Goal: Task Accomplishment & Management: Manage account settings

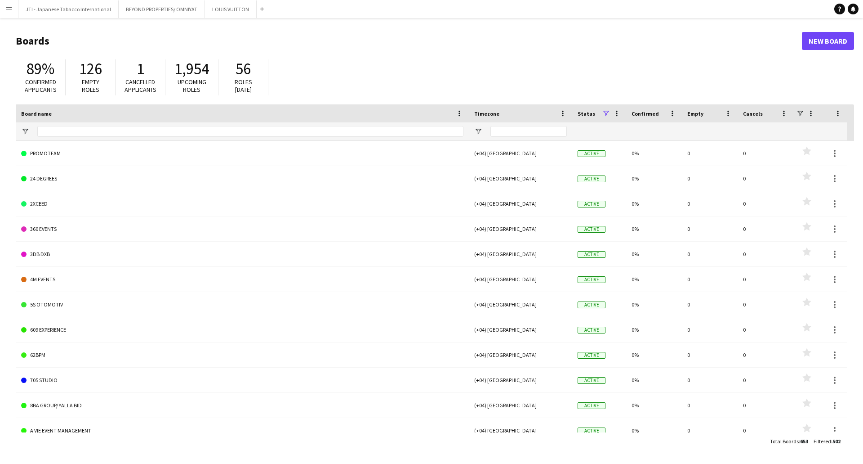
drag, startPoint x: 4, startPoint y: 15, endPoint x: 23, endPoint y: 45, distance: 35.4
click at [4, 15] on button "Menu" at bounding box center [9, 9] width 18 height 18
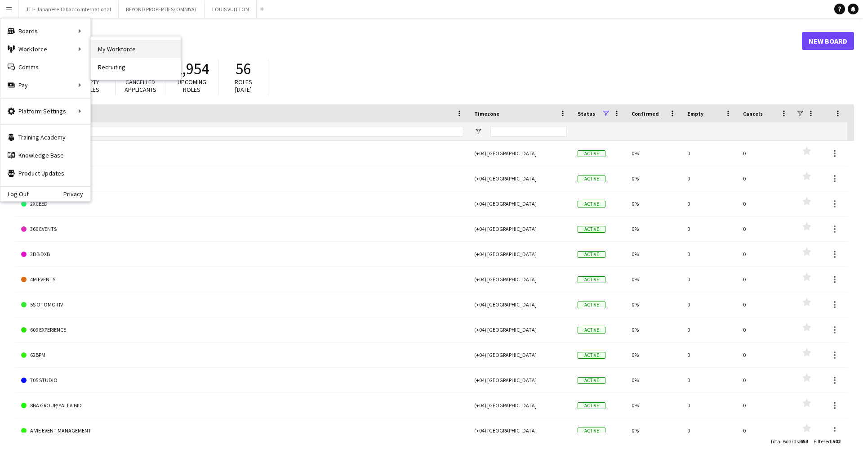
click at [125, 49] on link "My Workforce" at bounding box center [136, 49] width 90 height 18
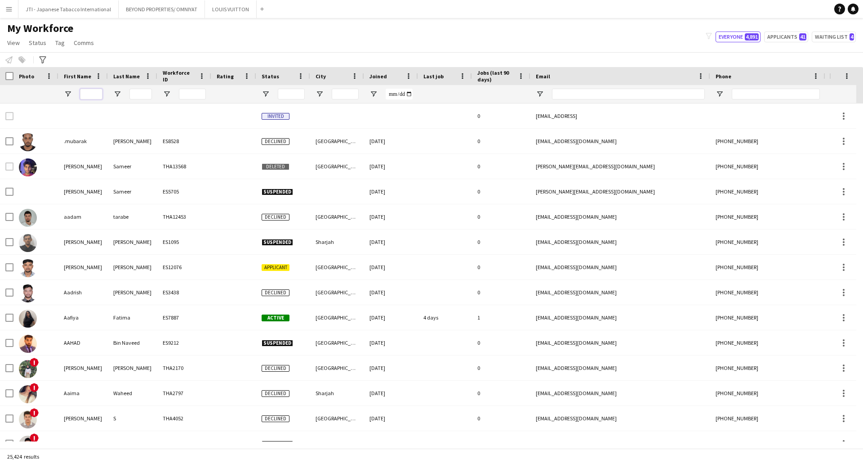
click at [96, 96] on input "First Name Filter Input" at bounding box center [91, 94] width 22 height 11
type input "*"
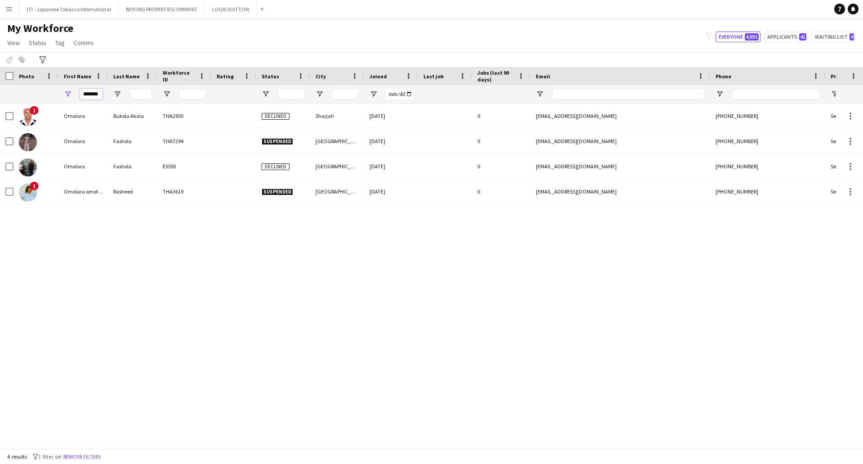
scroll to position [0, 1]
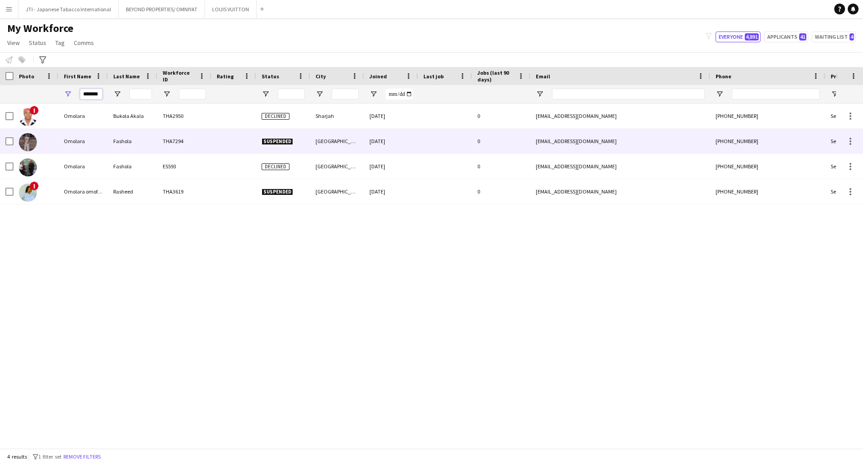
type input "*******"
click at [98, 142] on div "Omolara" at bounding box center [82, 141] width 49 height 25
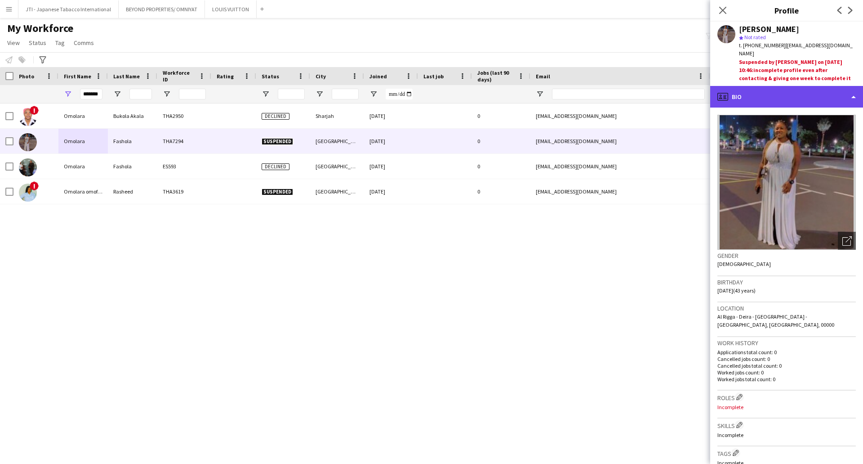
click at [786, 87] on div "profile Bio" at bounding box center [787, 97] width 153 height 22
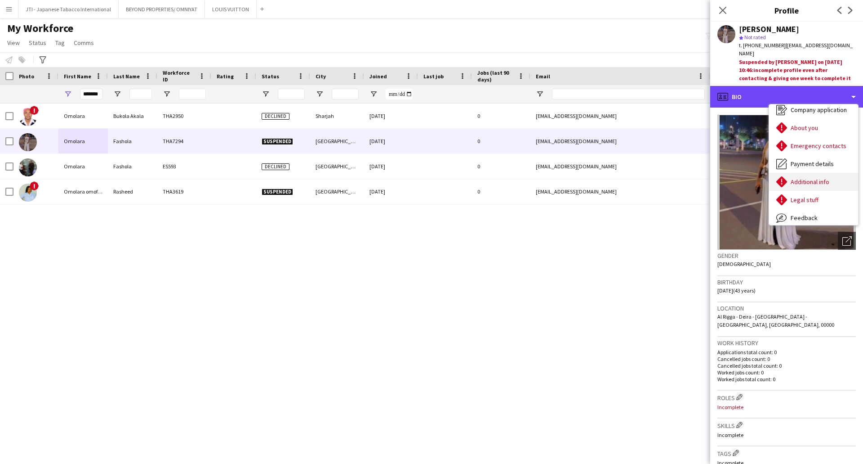
scroll to position [49, 0]
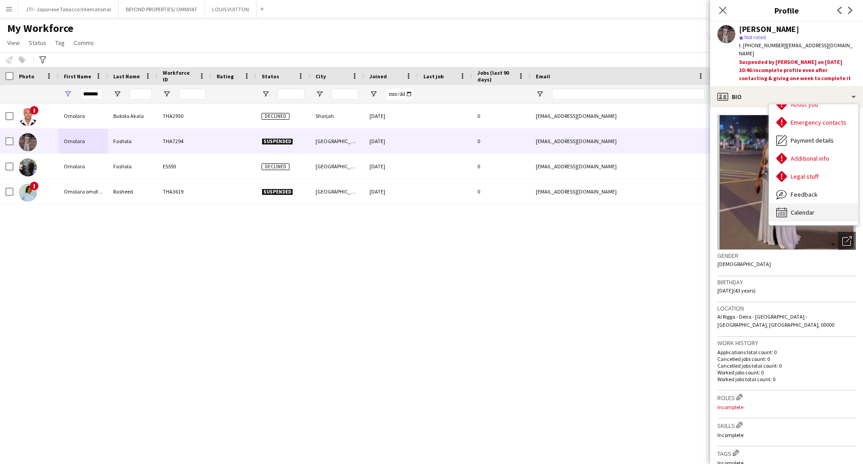
click at [801, 203] on div "Calendar Calendar" at bounding box center [813, 212] width 89 height 18
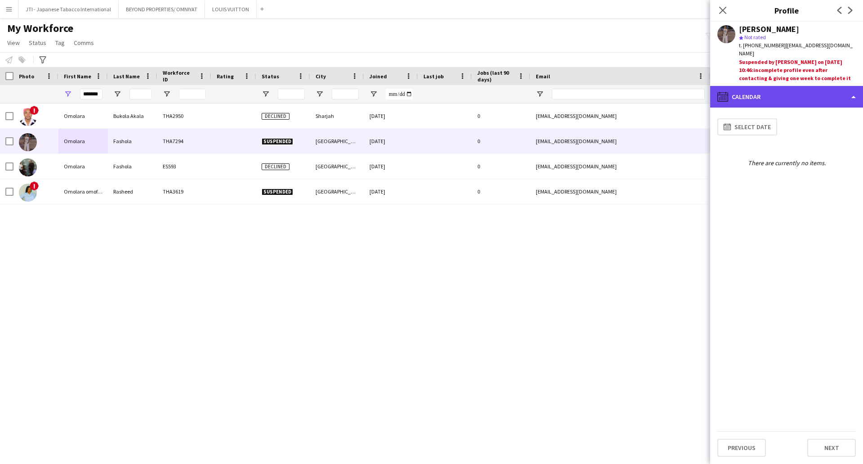
click at [751, 89] on div "calendar-full Calendar" at bounding box center [787, 97] width 153 height 22
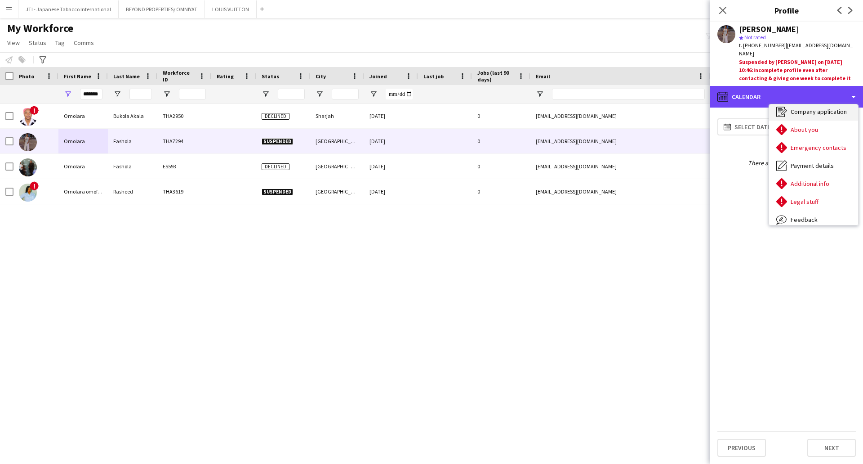
scroll to position [0, 0]
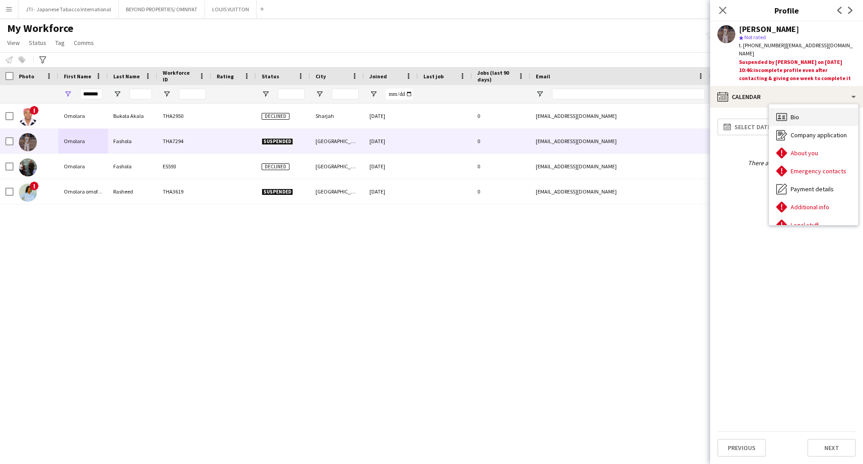
click at [806, 110] on div "Bio Bio" at bounding box center [813, 117] width 89 height 18
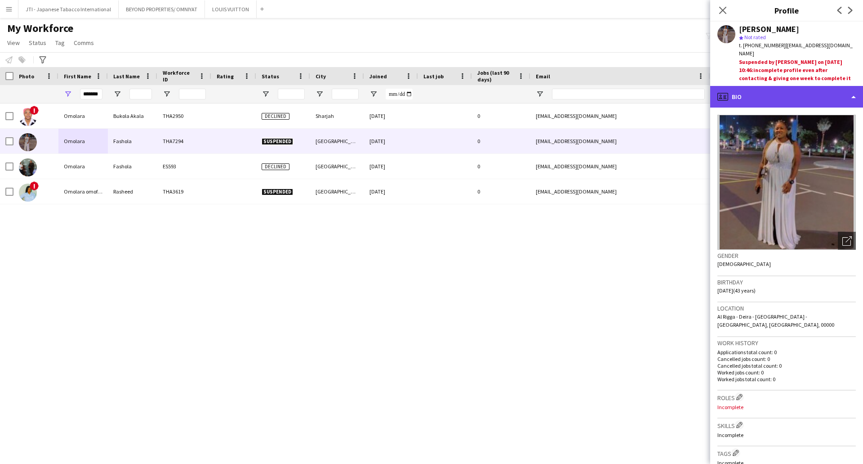
click at [804, 97] on div "profile Bio" at bounding box center [787, 97] width 153 height 22
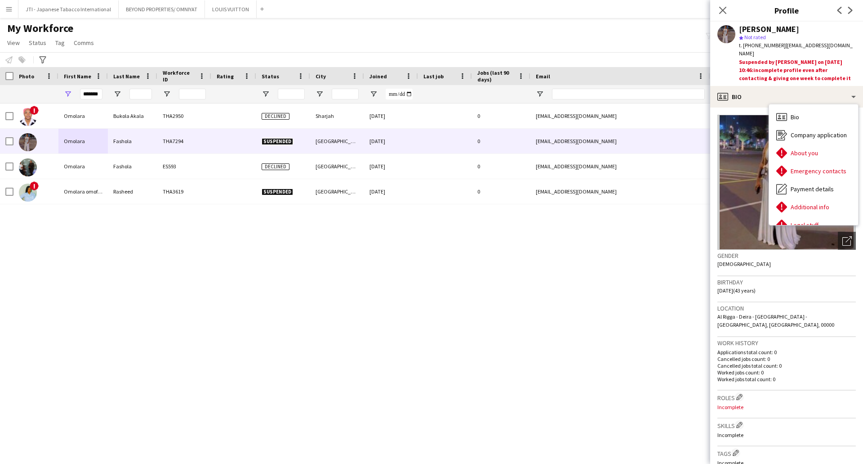
click at [814, 277] on div "Birthday 21-02-1982 (43 years)" at bounding box center [787, 289] width 139 height 26
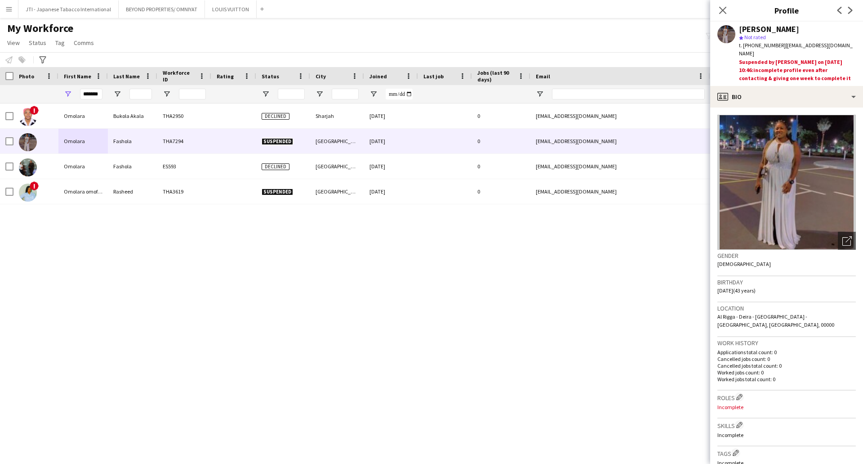
drag, startPoint x: 837, startPoint y: 232, endPoint x: 818, endPoint y: 232, distance: 18.4
click at [843, 236] on icon "Open photos pop-in" at bounding box center [847, 240] width 9 height 9
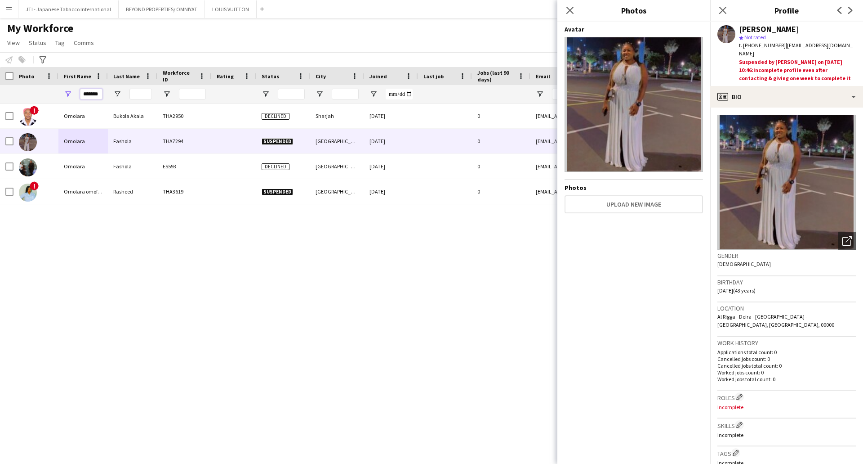
drag, startPoint x: 84, startPoint y: 94, endPoint x: 341, endPoint y: 81, distance: 257.6
click at [337, 81] on div "Workforce Details Photo First Name Age" at bounding box center [487, 85] width 975 height 36
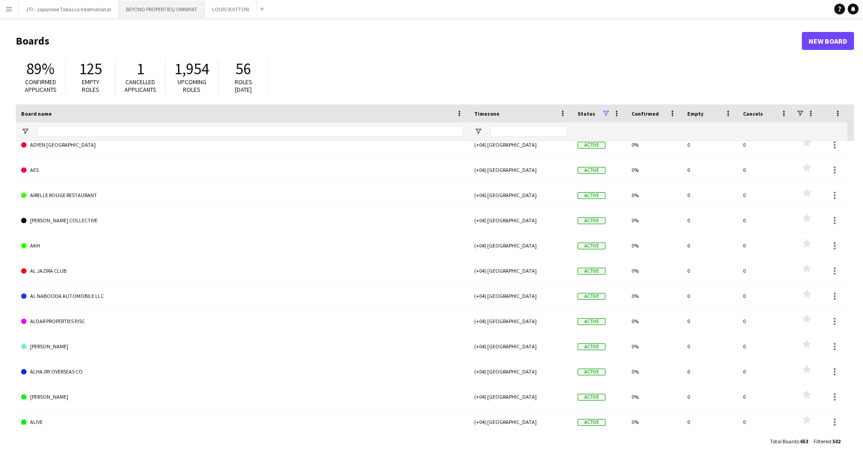
scroll to position [495, 0]
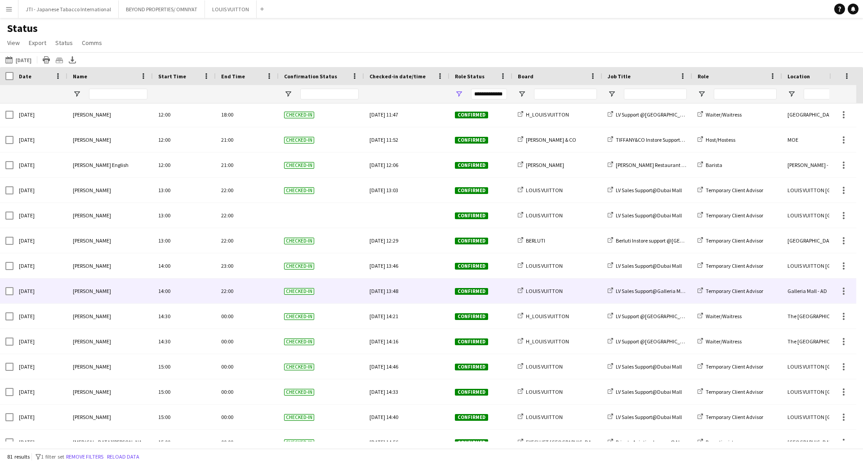
scroll to position [1387, 0]
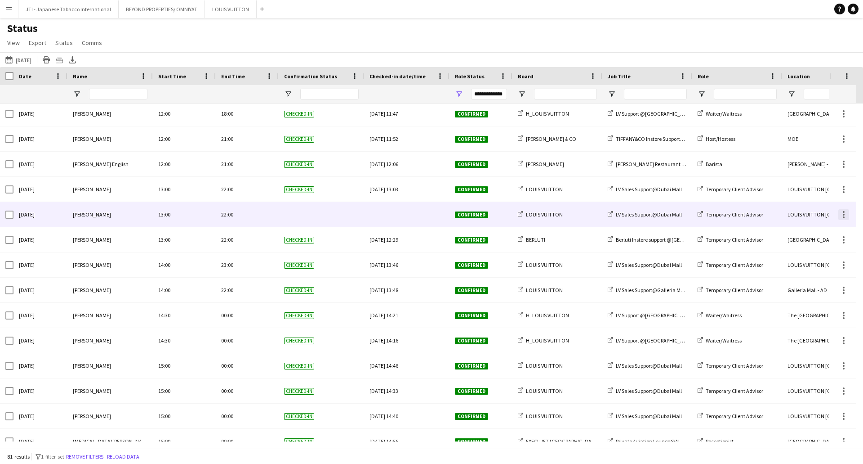
click at [843, 216] on div at bounding box center [844, 214] width 11 height 11
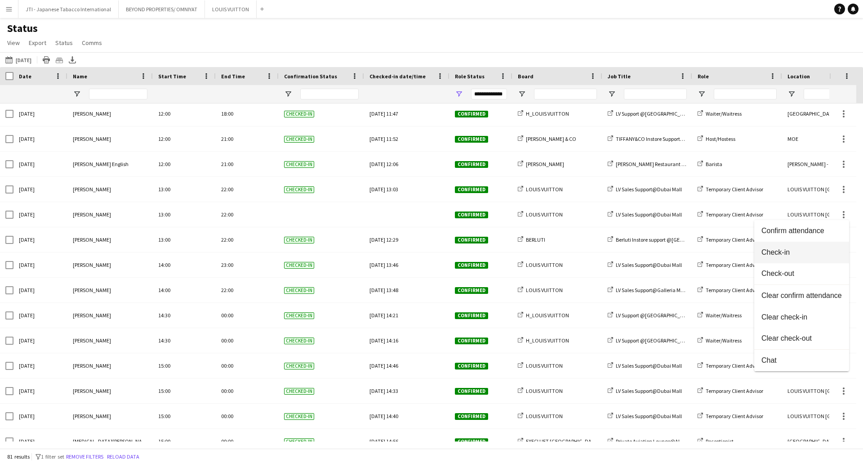
click at [806, 257] on button "Check-in" at bounding box center [802, 252] width 95 height 22
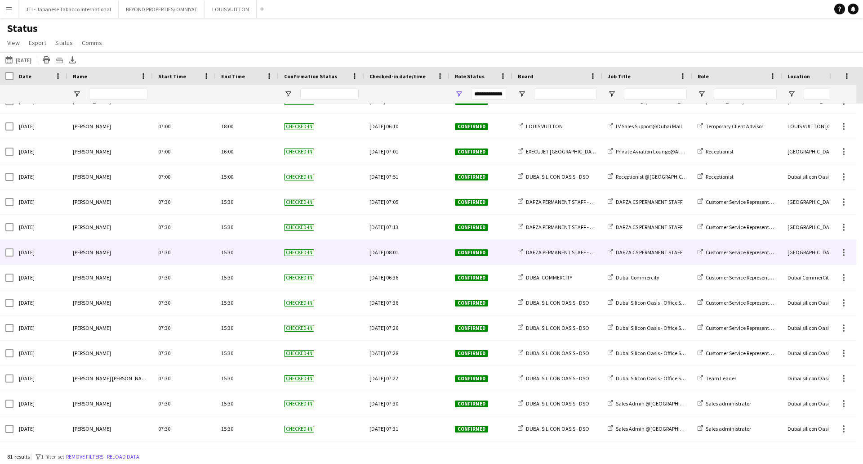
scroll to position [0, 0]
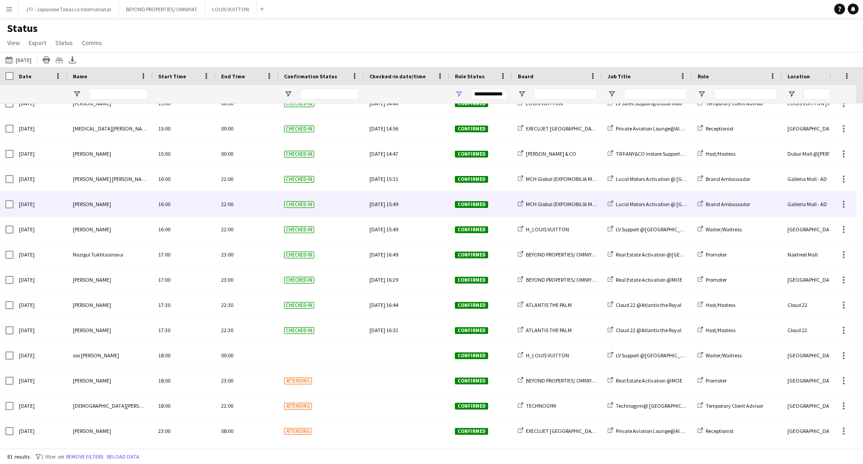
scroll to position [1702, 0]
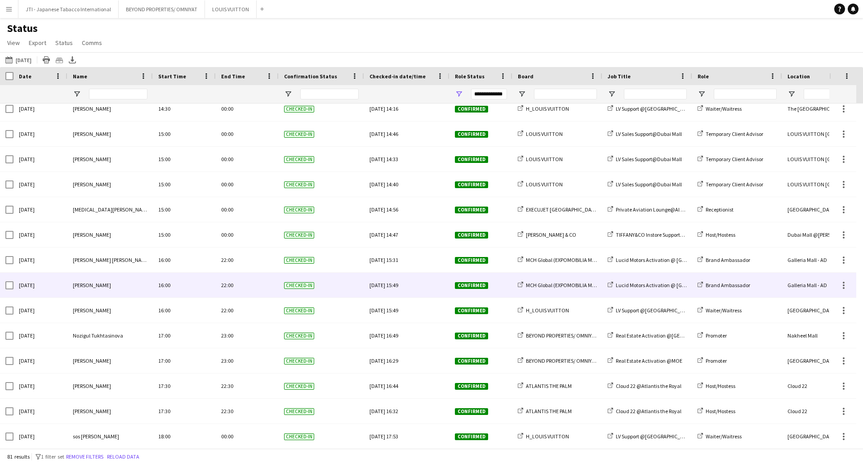
scroll to position [1702, 0]
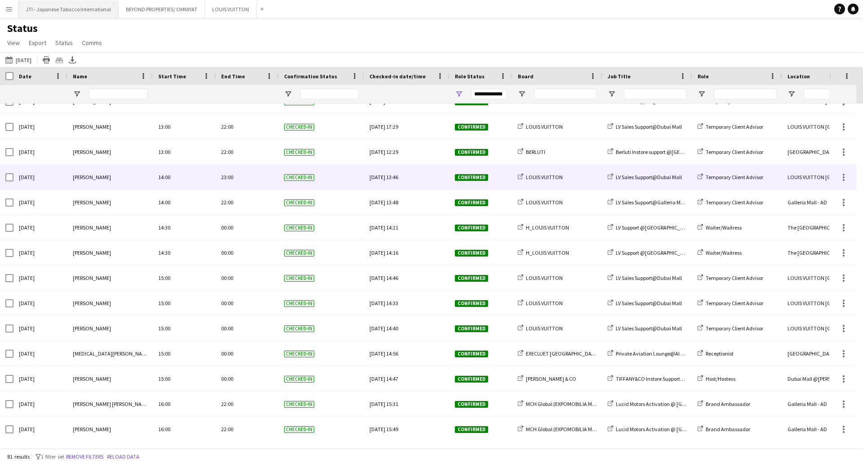
scroll to position [1484, 0]
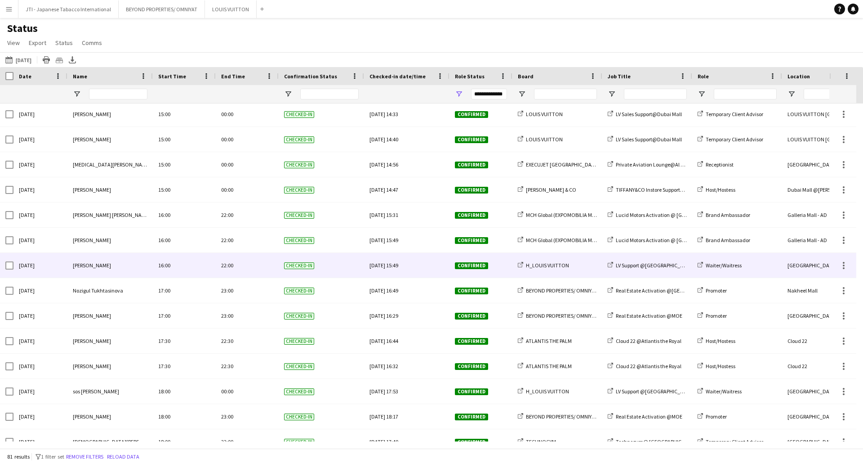
scroll to position [1702, 0]
